Goal: Book appointment/travel/reservation

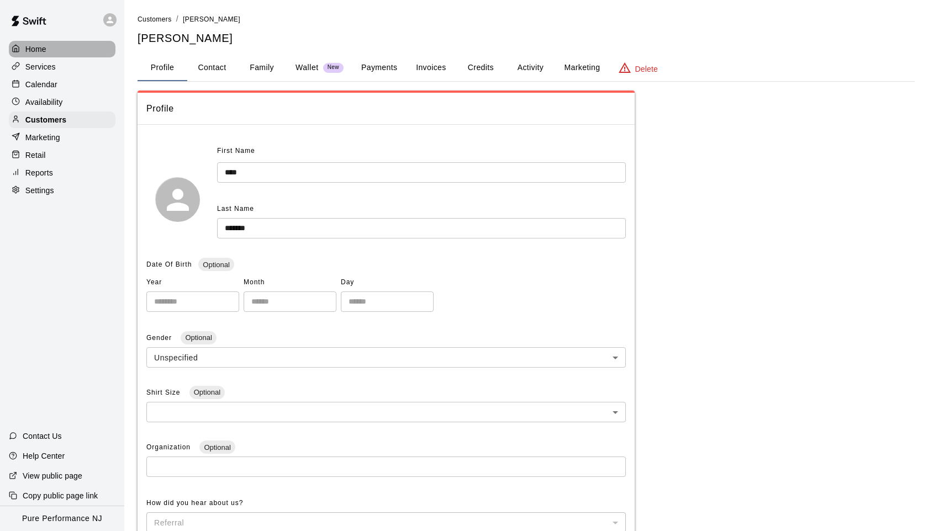
click at [43, 49] on p "Home" at bounding box center [35, 49] width 21 height 11
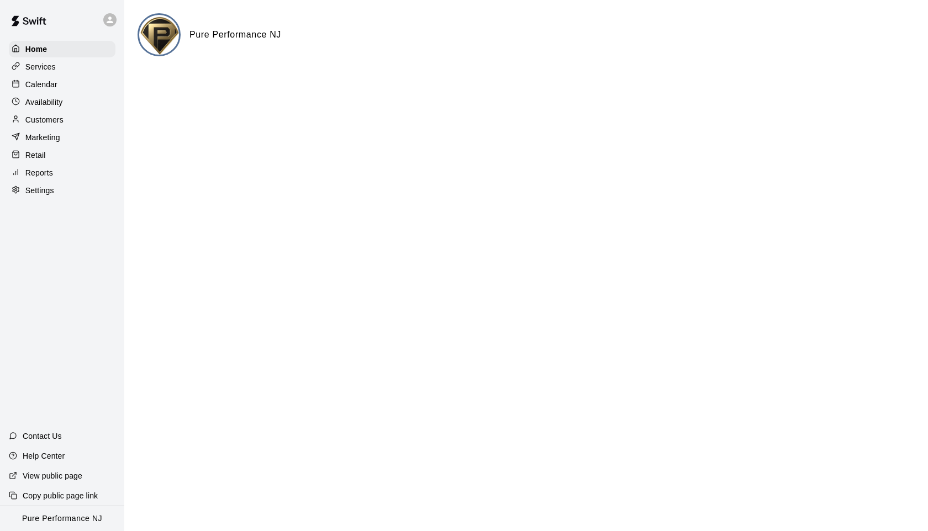
click at [111, 18] on icon at bounding box center [110, 20] width 7 height 7
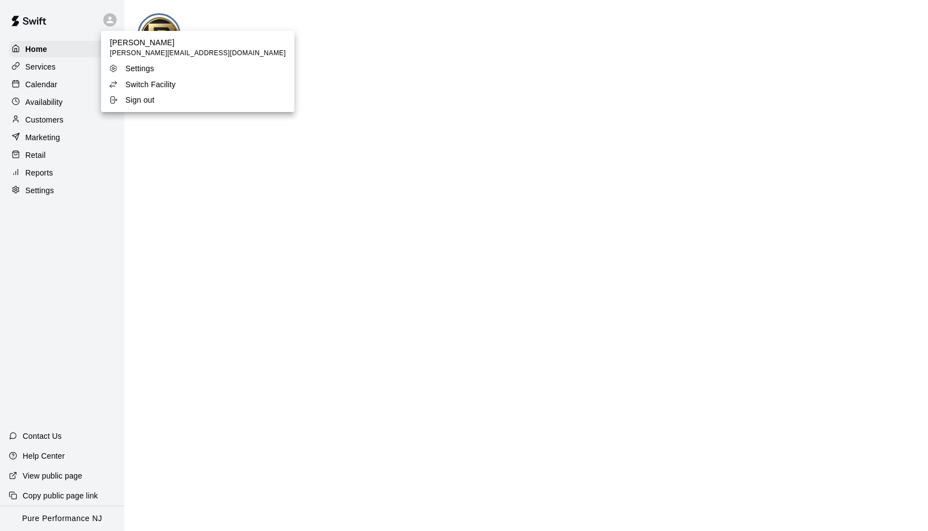
click at [140, 83] on p "Switch Facility" at bounding box center [150, 84] width 50 height 11
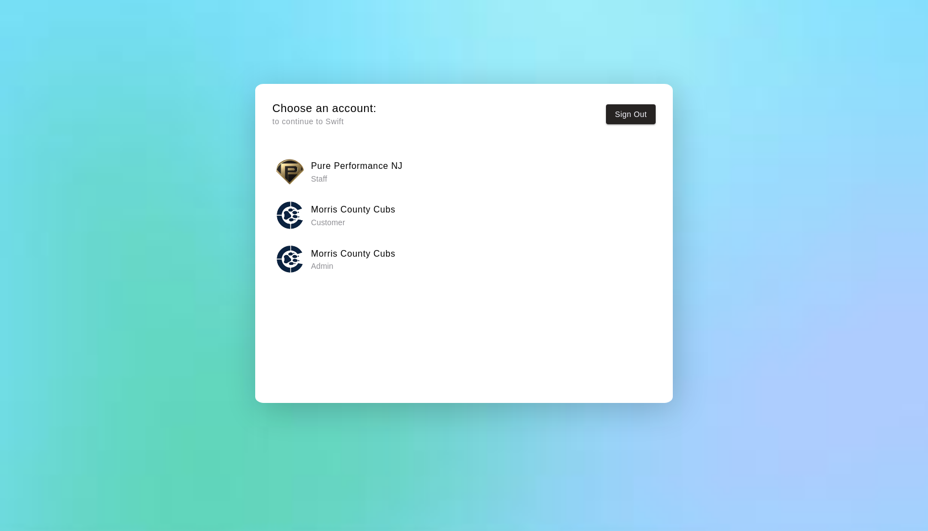
click at [324, 262] on p "Admin" at bounding box center [353, 266] width 84 height 11
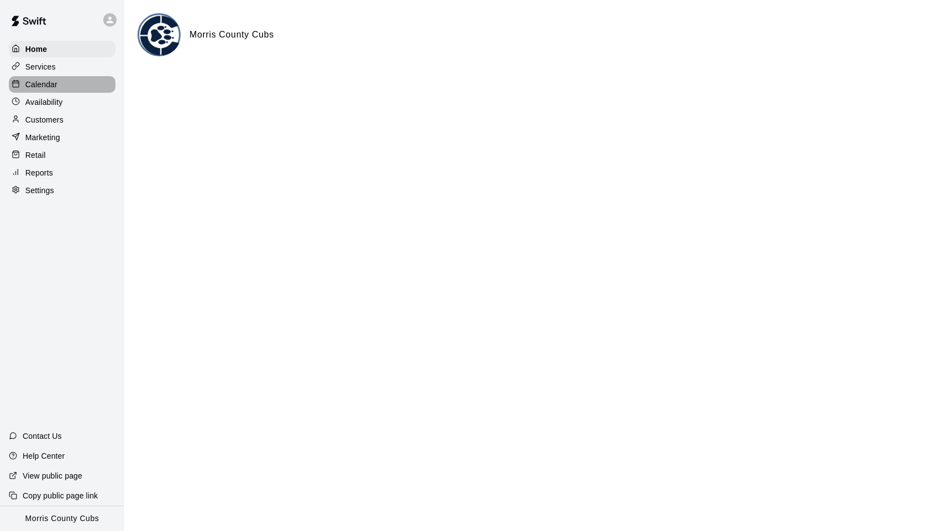
click at [43, 81] on p "Calendar" at bounding box center [41, 84] width 32 height 11
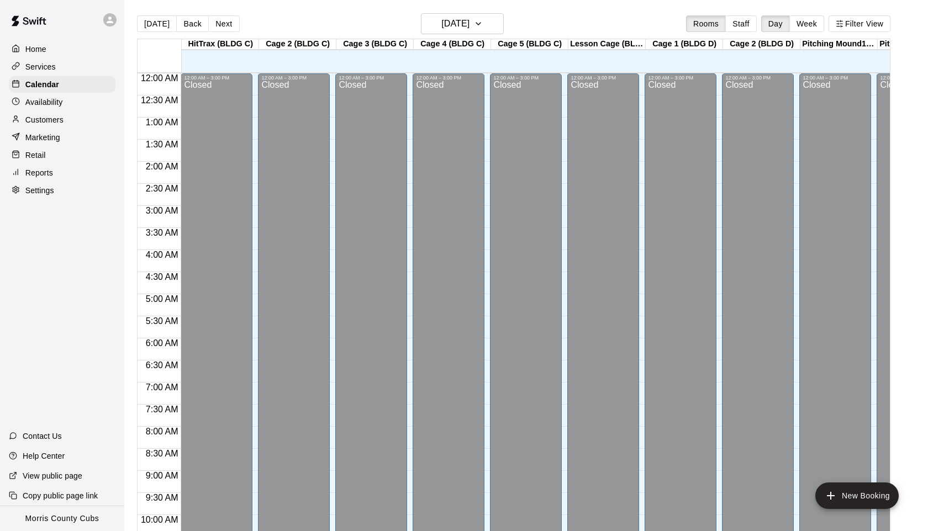
scroll to position [557, 0]
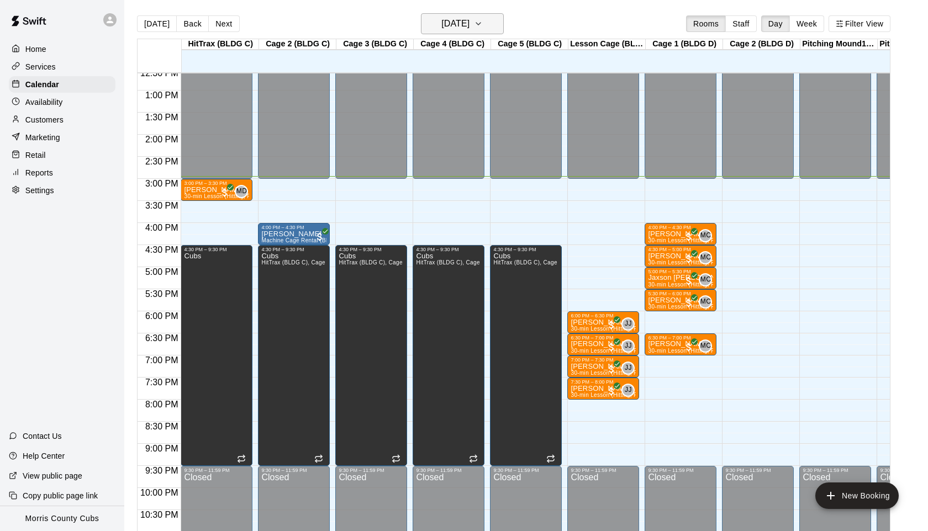
click at [483, 23] on icon "button" at bounding box center [478, 23] width 9 height 13
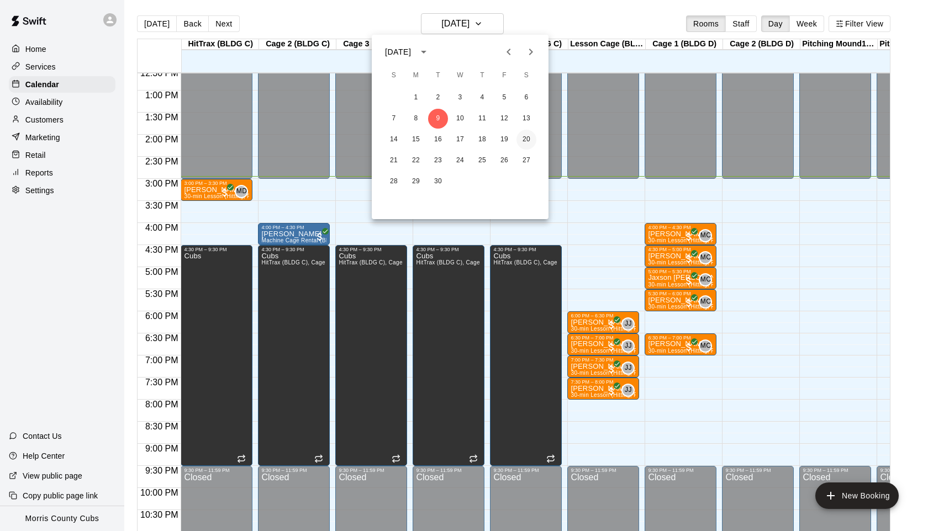
click at [525, 138] on button "20" at bounding box center [526, 140] width 20 height 20
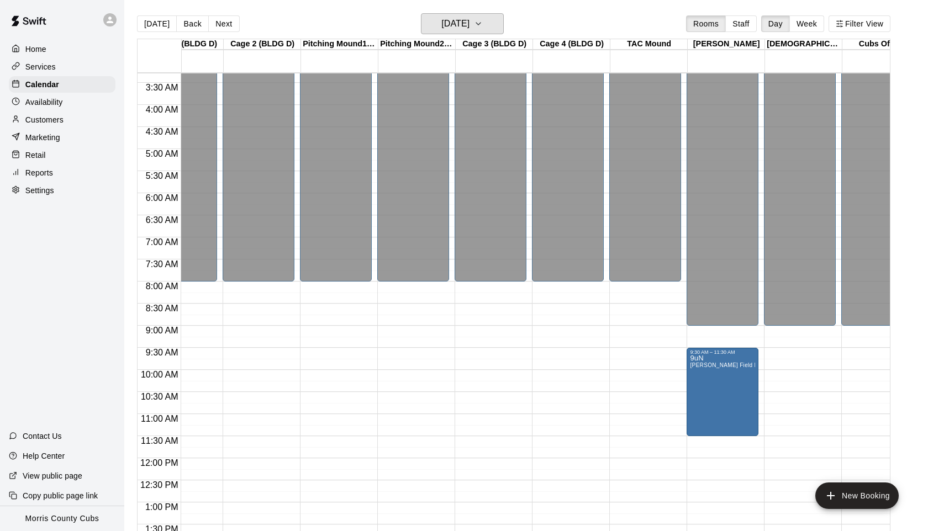
scroll to position [0, 514]
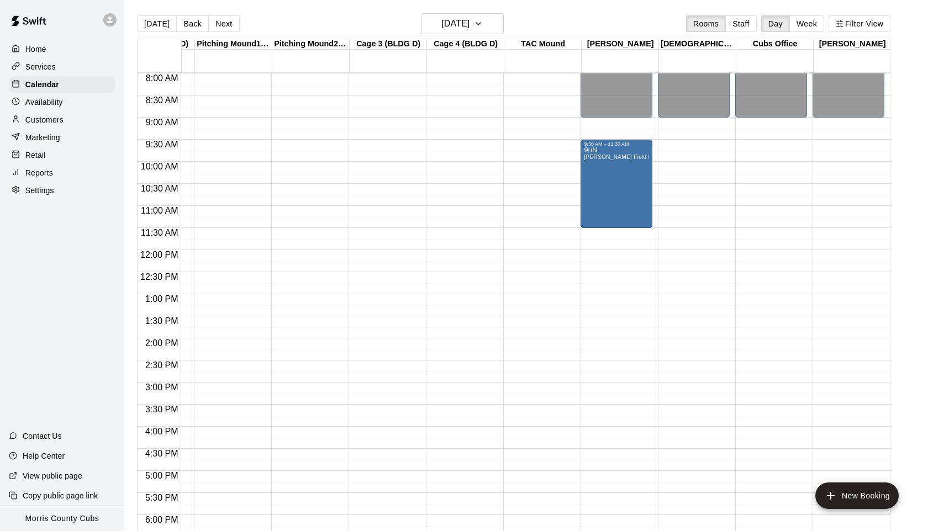
click at [603, 236] on div "12:00 AM – 9:00 AM Closed 9:30 AM – 11:30 AM 9uN [PERSON_NAME][GEOGRAPHIC_DATA]…" at bounding box center [616, 250] width 72 height 1060
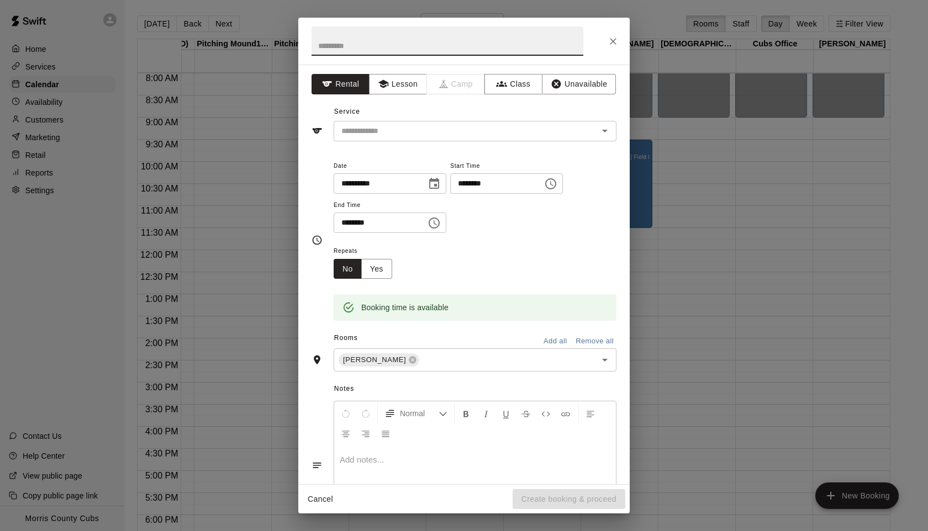
click at [438, 225] on icon "Choose time, selected time is 12:00 PM" at bounding box center [433, 222] width 13 height 13
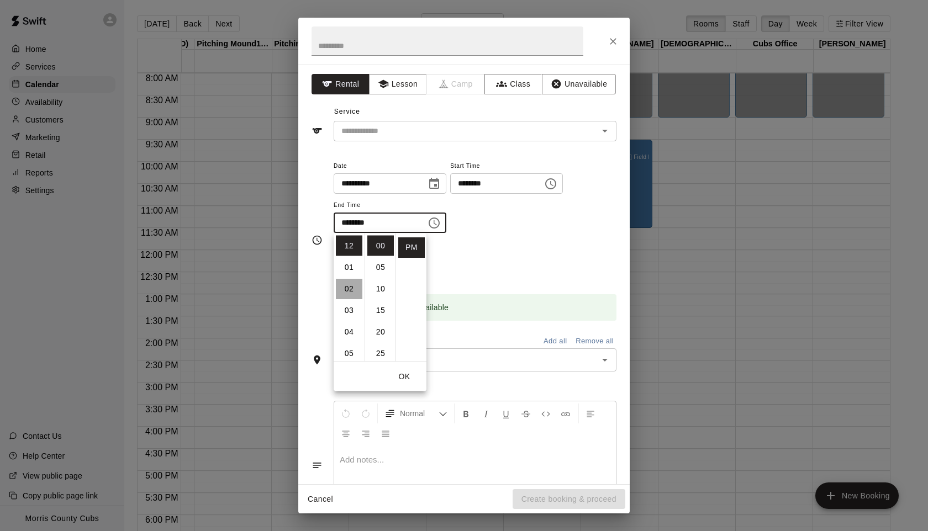
click at [352, 291] on li "02" at bounding box center [349, 289] width 27 height 20
type input "********"
click at [531, 260] on div "Repeats No Yes" at bounding box center [475, 261] width 283 height 35
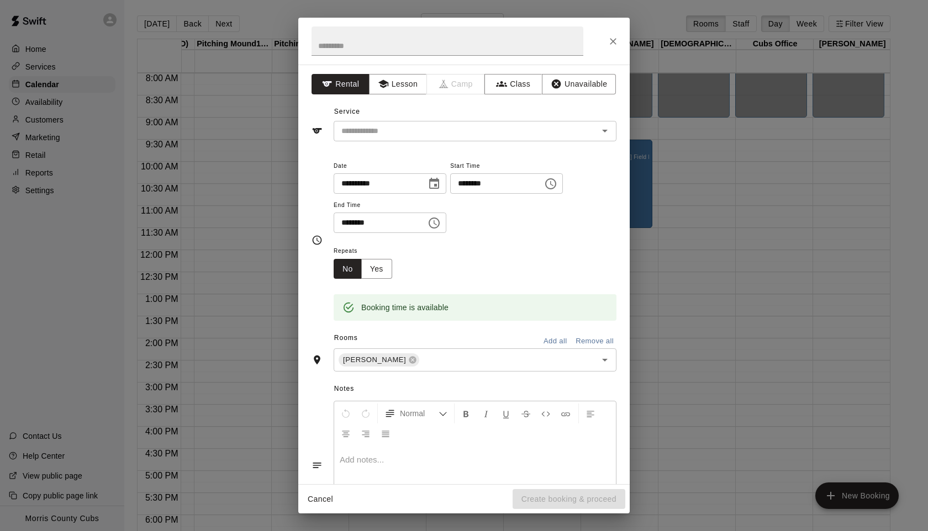
click at [531, 260] on div "Repeats No Yes" at bounding box center [475, 261] width 283 height 35
click at [594, 134] on icon "Clear" at bounding box center [590, 130] width 11 height 11
click at [604, 133] on icon "Open" at bounding box center [604, 130] width 13 height 13
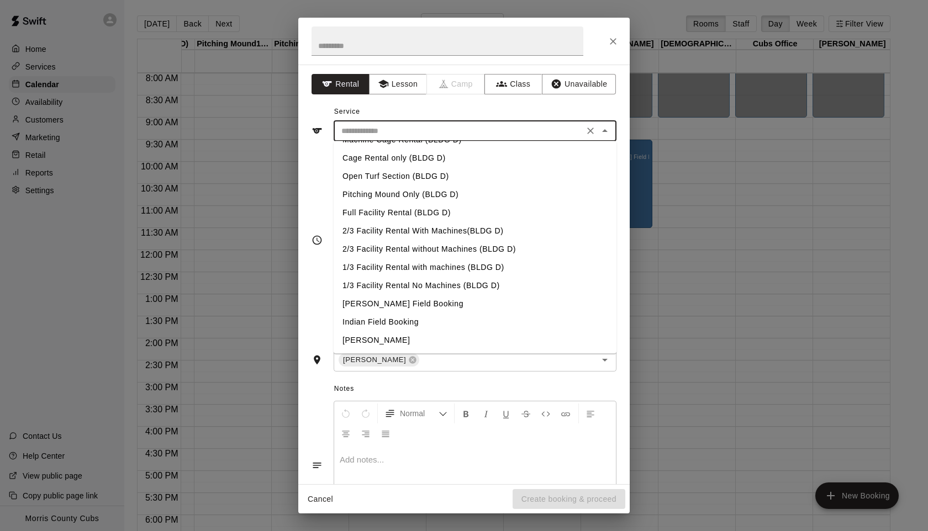
click at [396, 304] on li "[PERSON_NAME] Field Booking" at bounding box center [475, 304] width 283 height 18
type input "**********"
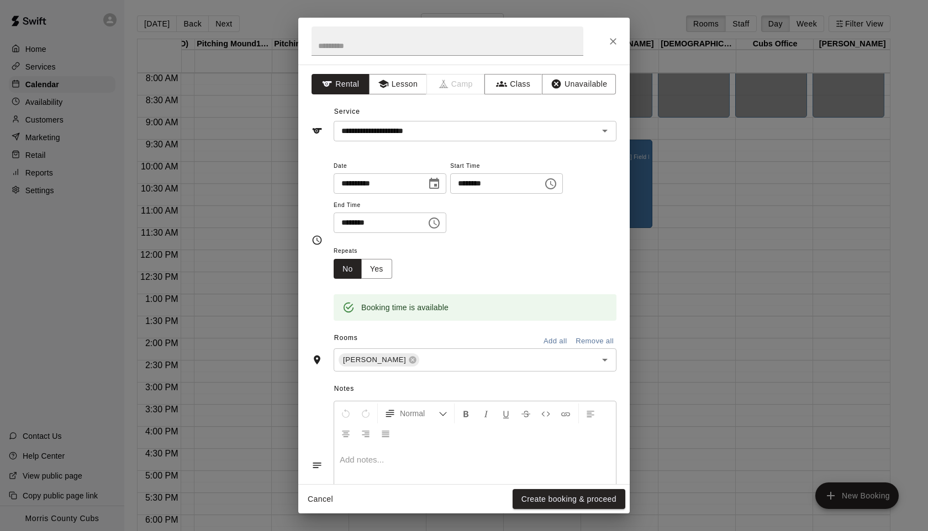
click at [544, 268] on div "Repeats No Yes" at bounding box center [475, 261] width 283 height 35
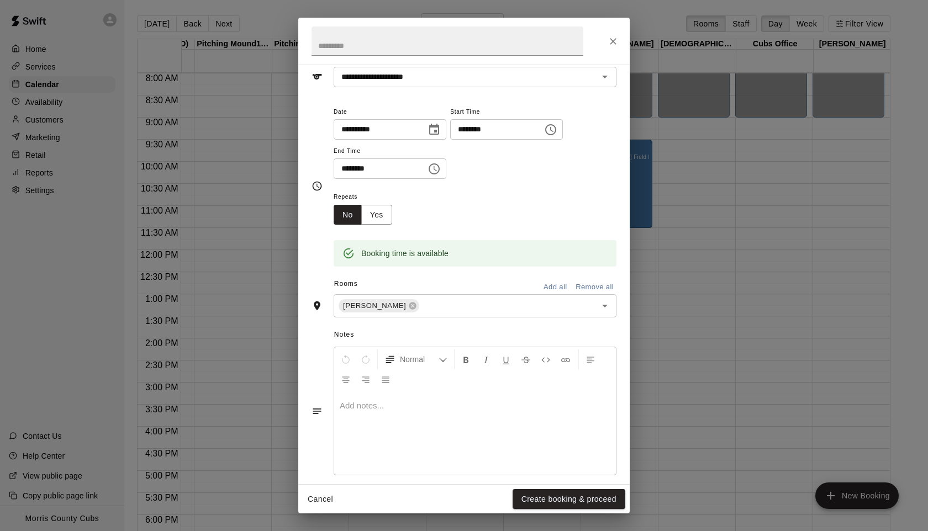
scroll to position [66, 0]
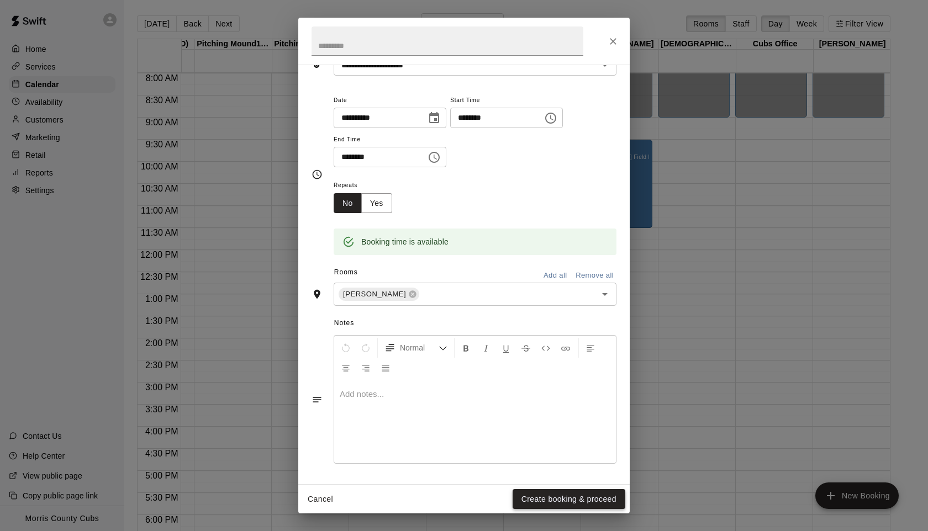
click at [558, 501] on button "Create booking & proceed" at bounding box center [568, 499] width 113 height 20
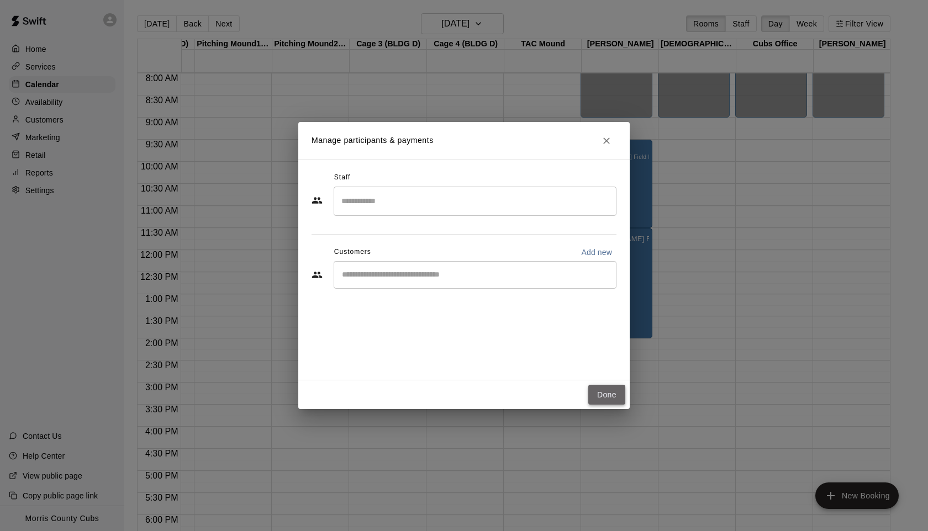
click at [608, 397] on button "Done" at bounding box center [606, 395] width 37 height 20
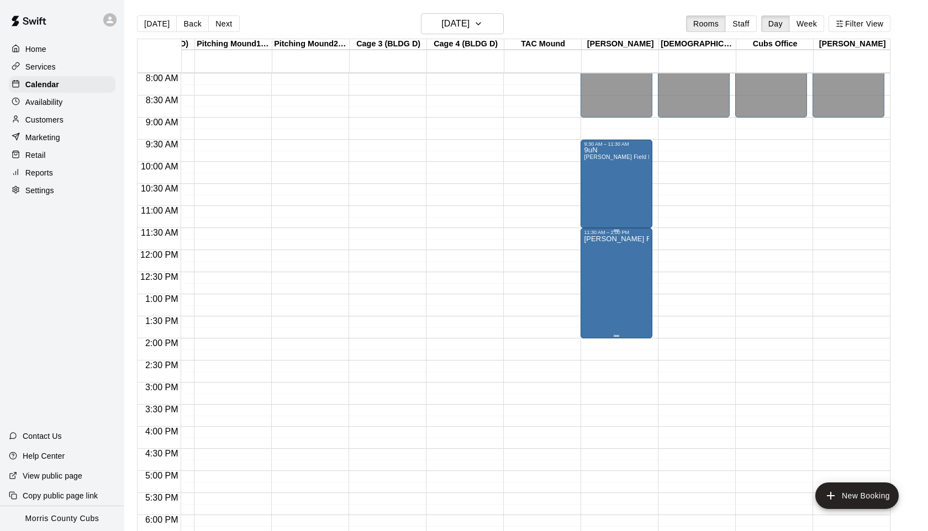
click at [622, 270] on div "[PERSON_NAME] Field Booking" at bounding box center [616, 500] width 65 height 531
click at [593, 273] on img "edit" at bounding box center [595, 273] width 13 height 13
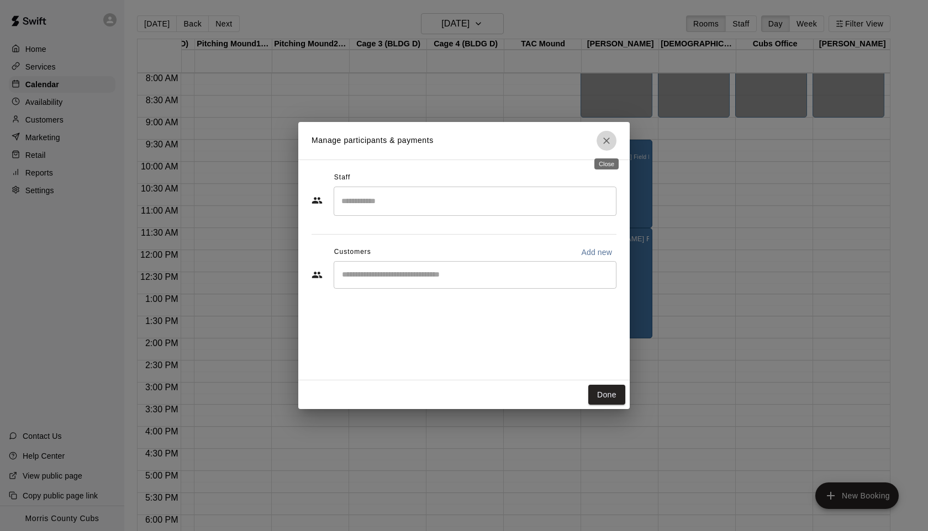
click at [603, 141] on icon "Close" at bounding box center [606, 140] width 11 height 11
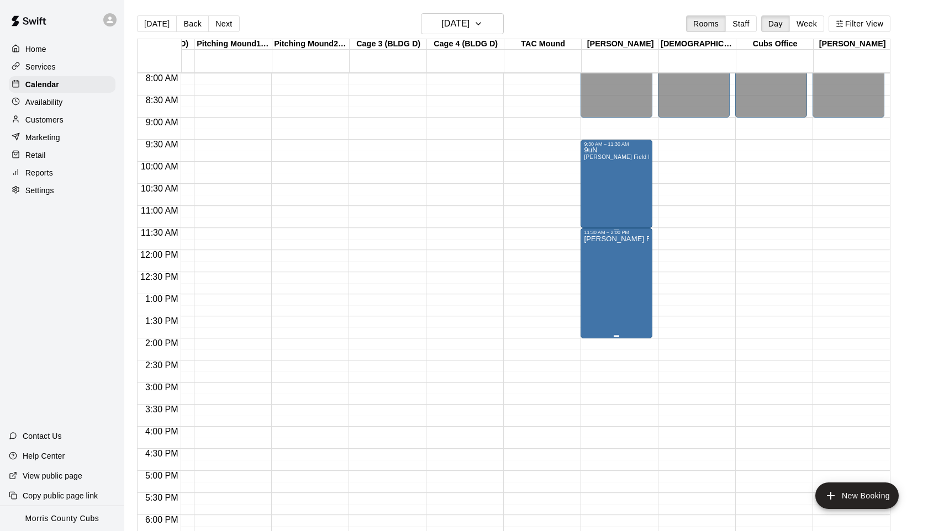
click at [605, 245] on div "[PERSON_NAME] Field Booking" at bounding box center [616, 500] width 65 height 531
click at [600, 246] on icon "edit" at bounding box center [595, 247] width 13 height 13
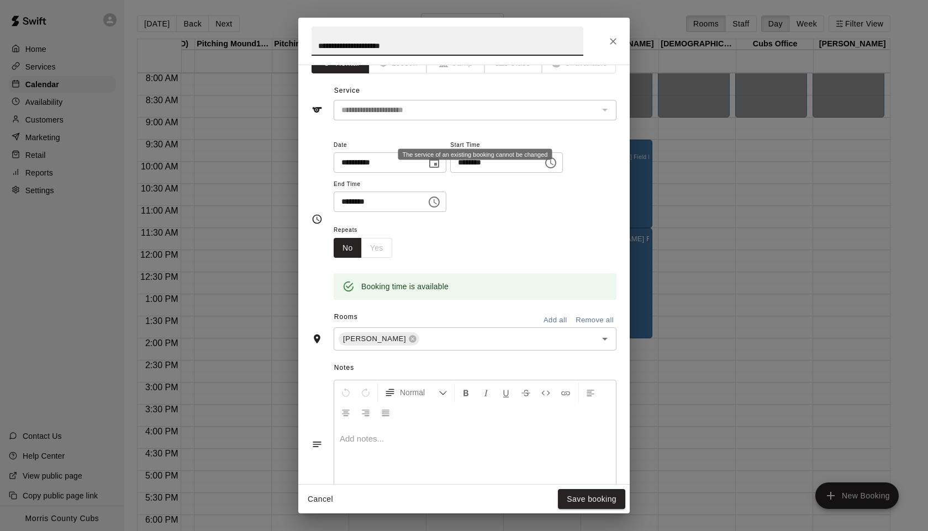
scroll to position [0, 0]
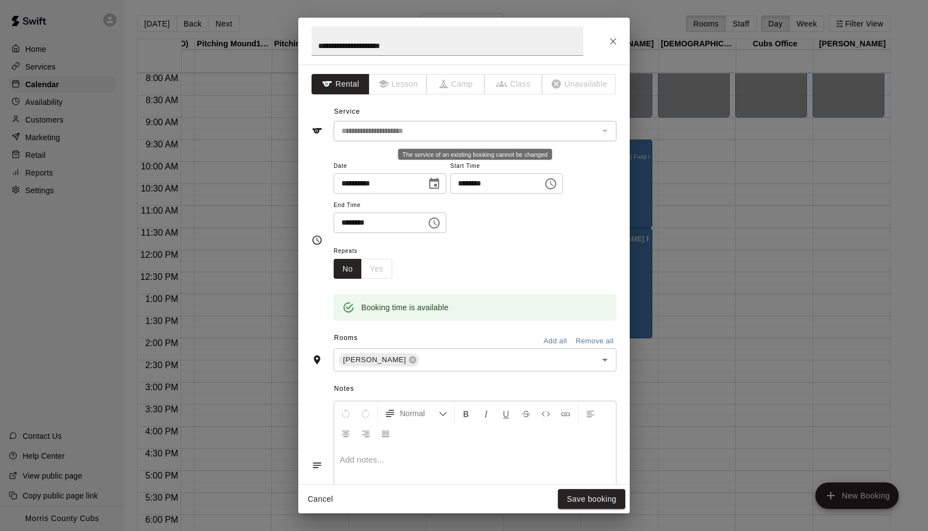
click at [604, 130] on div "The service of an existing booking cannot be changed" at bounding box center [604, 130] width 14 height 15
click at [413, 47] on input "**********" at bounding box center [447, 41] width 272 height 29
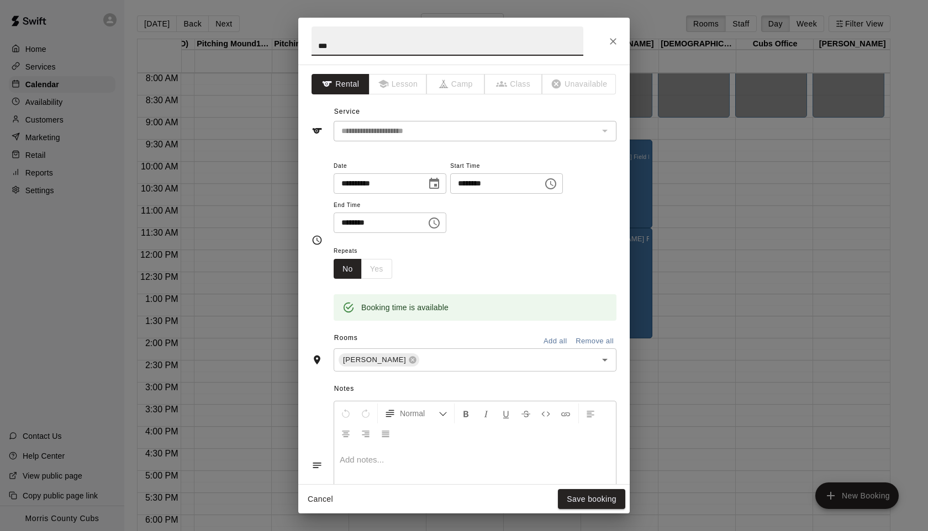
type input "***"
click at [445, 109] on div "**********" at bounding box center [463, 122] width 305 height 38
click at [589, 503] on button "Save booking" at bounding box center [591, 499] width 67 height 20
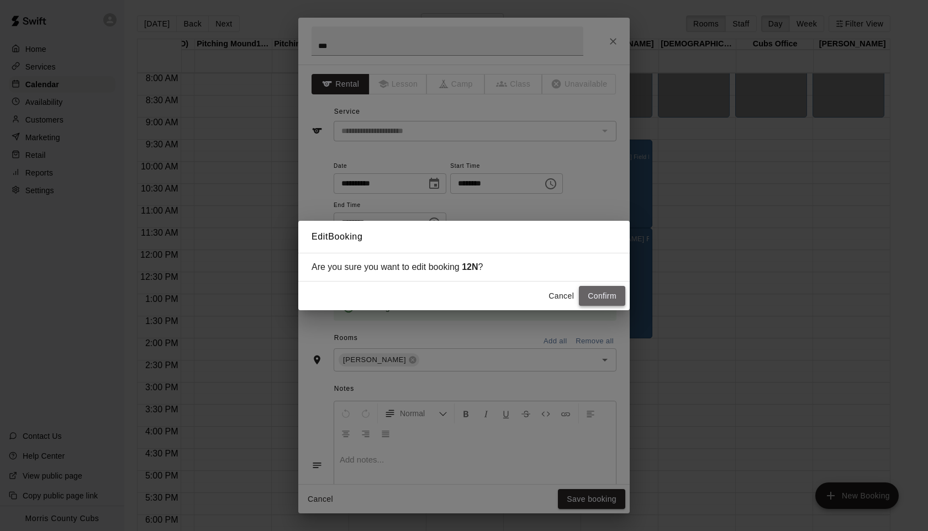
click at [604, 298] on button "Confirm" at bounding box center [602, 296] width 46 height 20
